Goal: Information Seeking & Learning: Understand process/instructions

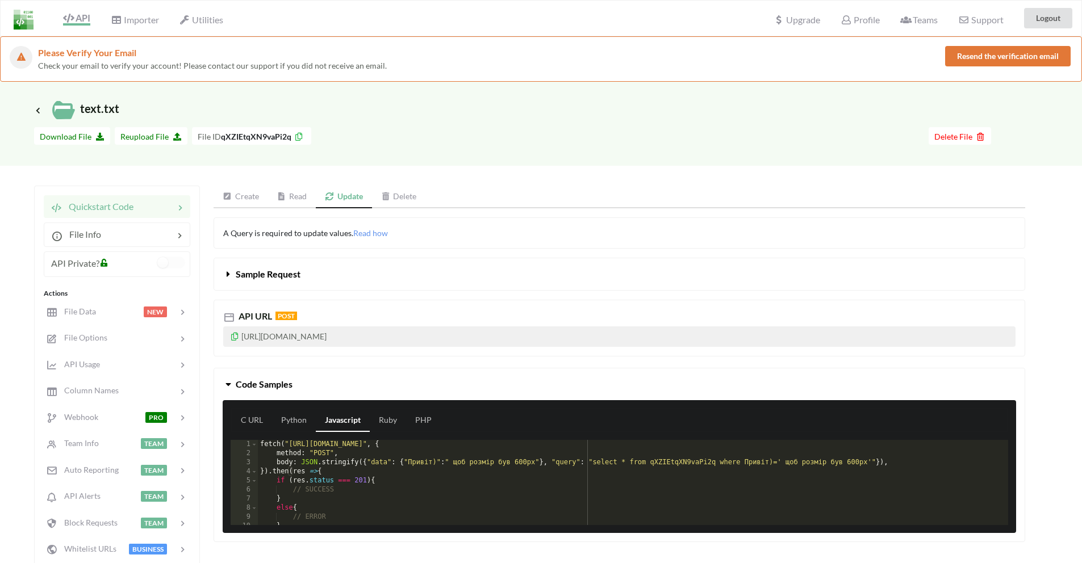
scroll to position [91, 0]
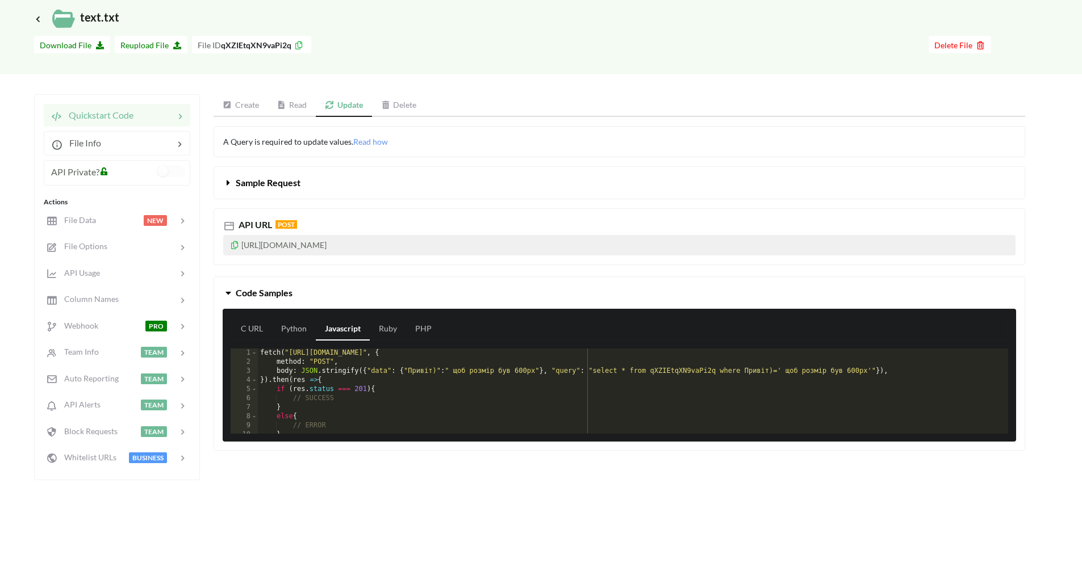
click at [299, 104] on link "Read" at bounding box center [292, 105] width 48 height 23
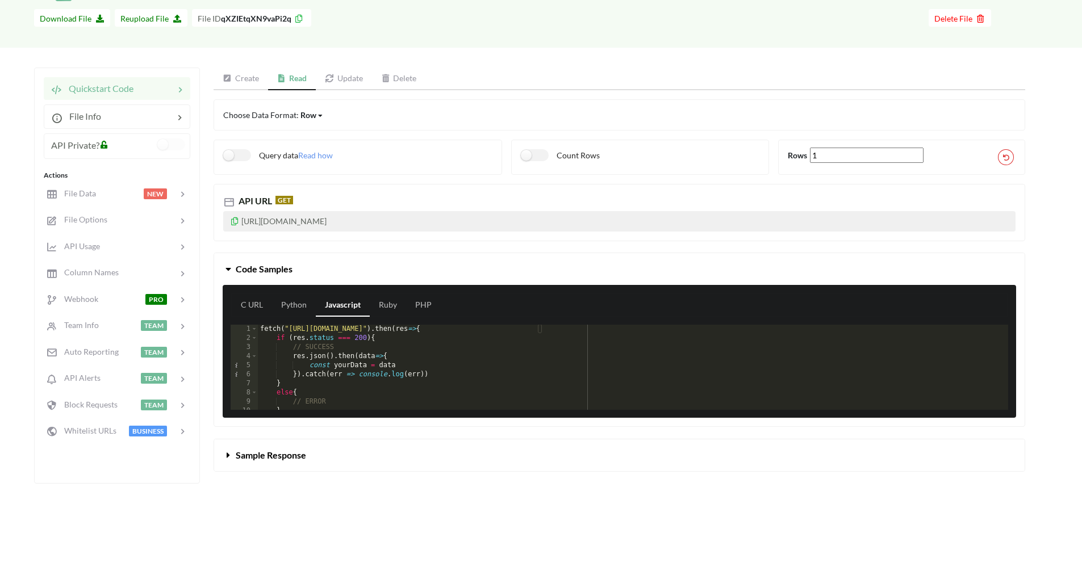
scroll to position [174, 0]
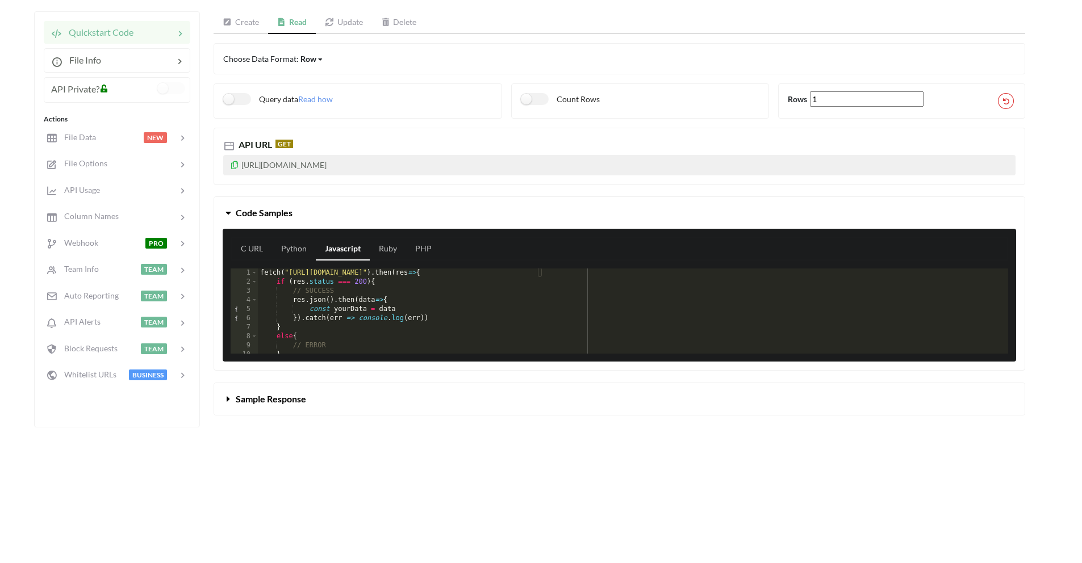
click at [282, 396] on span "Sample Response" at bounding box center [271, 398] width 70 height 11
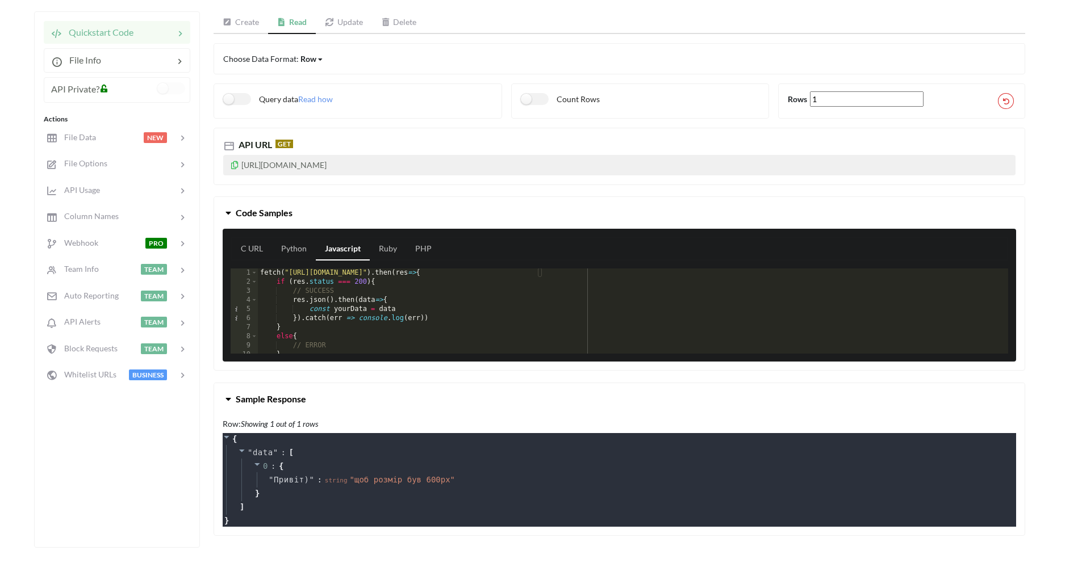
click at [282, 396] on span "Sample Response" at bounding box center [271, 398] width 70 height 11
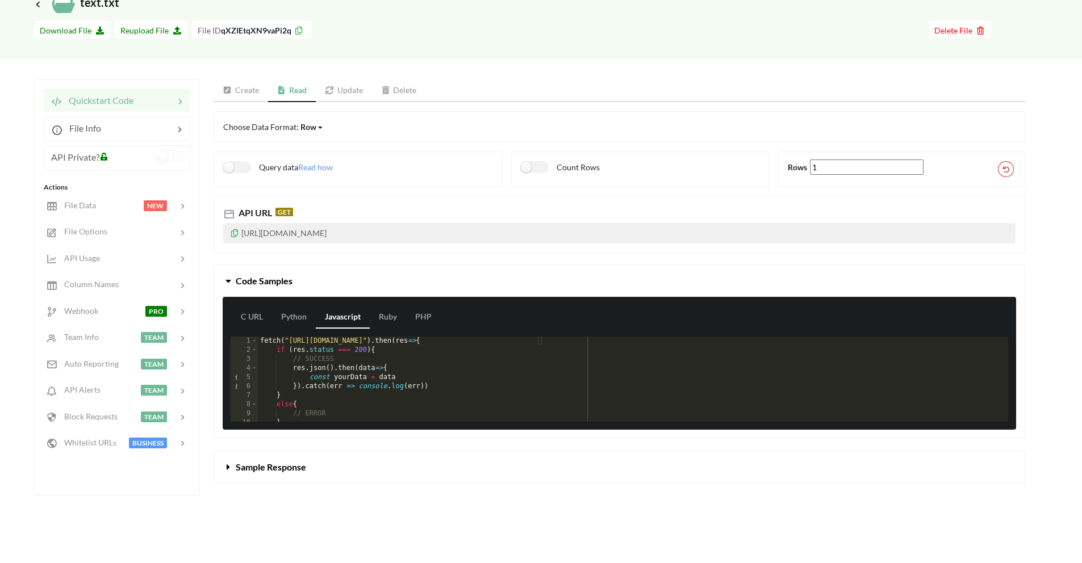
scroll to position [0, 0]
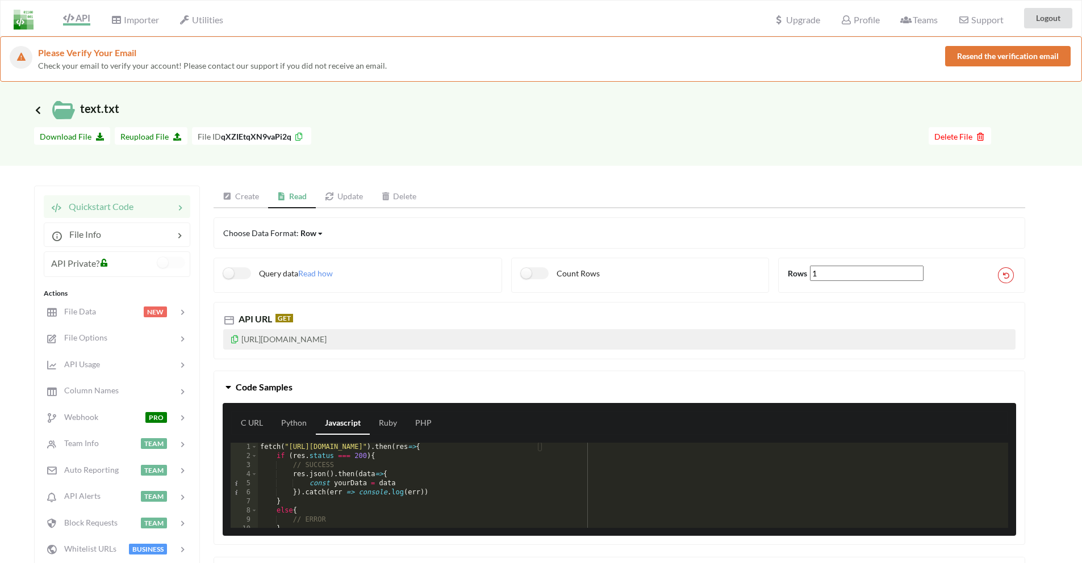
click at [35, 107] on icon at bounding box center [38, 110] width 10 height 9
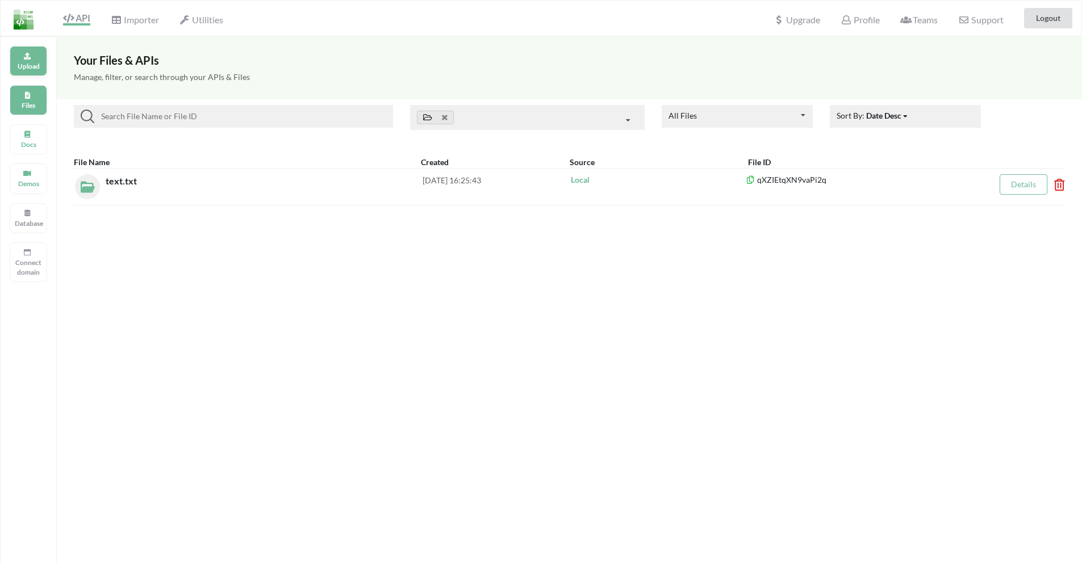
click at [27, 60] on div "Upload" at bounding box center [28, 61] width 37 height 30
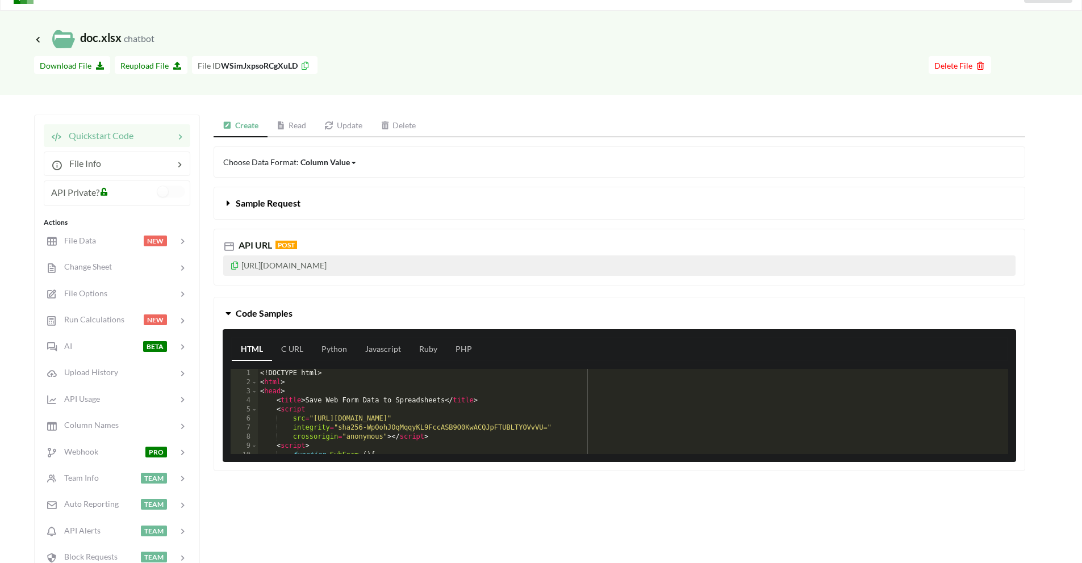
scroll to position [24, 0]
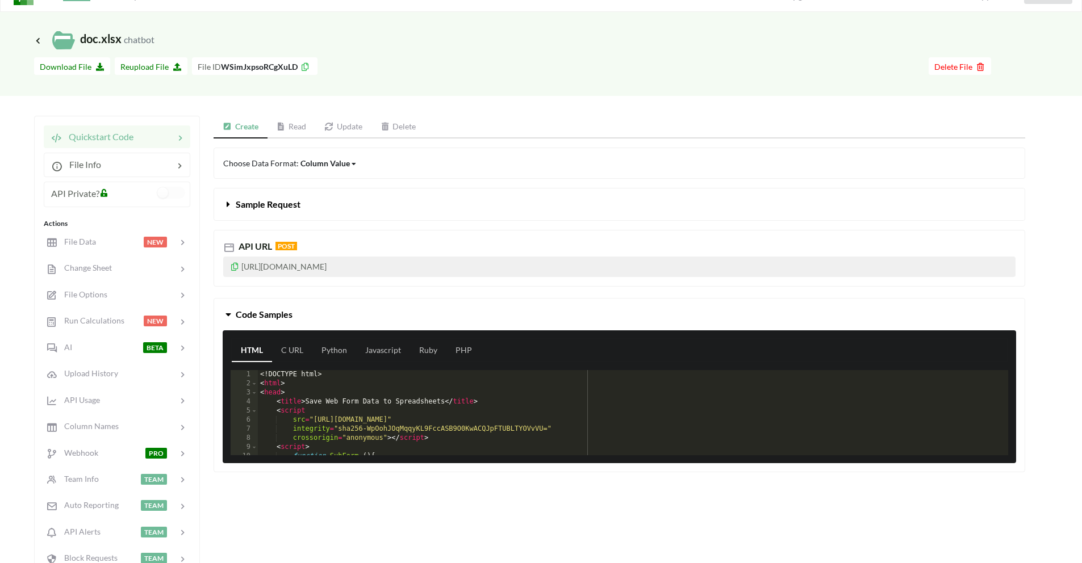
click at [300, 127] on link "Read" at bounding box center [291, 127] width 48 height 23
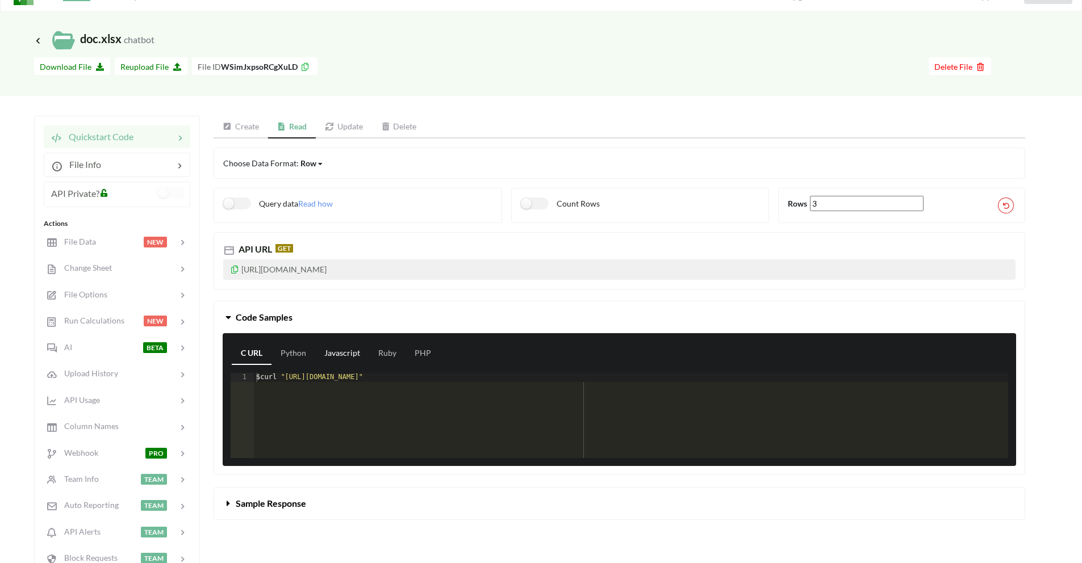
click at [351, 352] on link "Javascript" at bounding box center [342, 353] width 54 height 23
click at [299, 509] on button "Sample Response" at bounding box center [619, 504] width 810 height 32
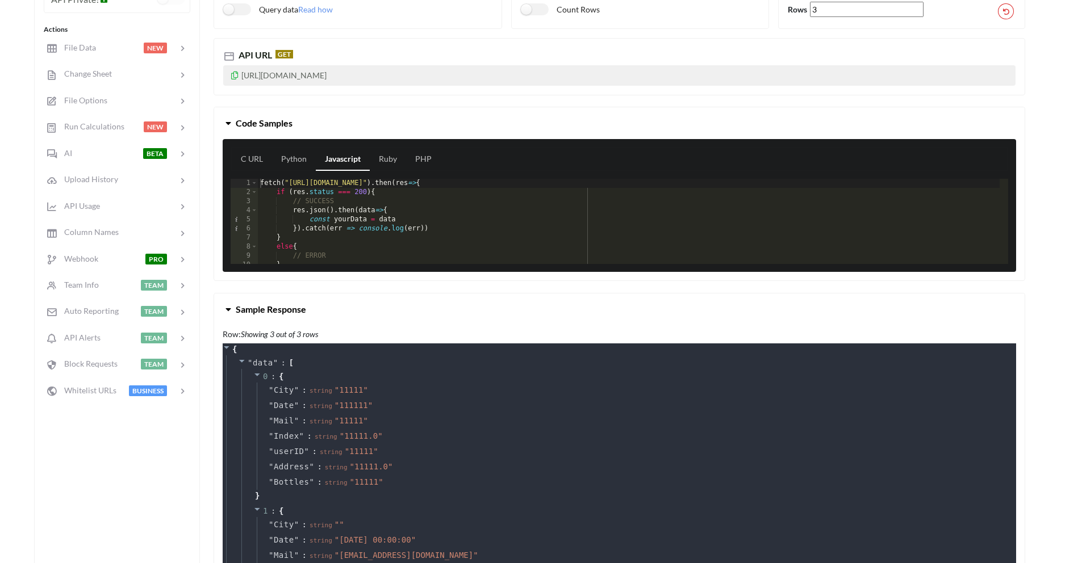
scroll to position [0, 0]
